Goal: Task Accomplishment & Management: Manage account settings

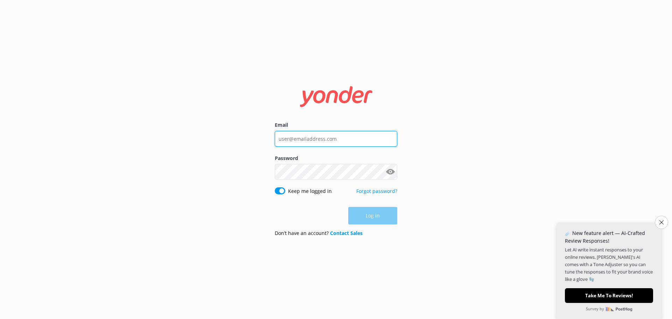
click at [300, 137] on input "Email" at bounding box center [336, 139] width 122 height 16
type input "[EMAIL_ADDRESS][DOMAIN_NAME]"
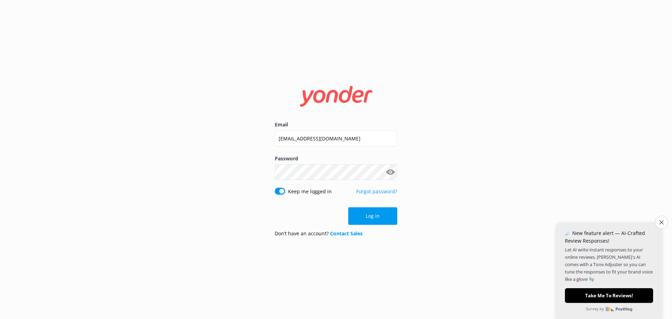
click at [395, 171] on button "Show password" at bounding box center [390, 172] width 14 height 14
click at [375, 213] on button "Log in" at bounding box center [372, 215] width 49 height 17
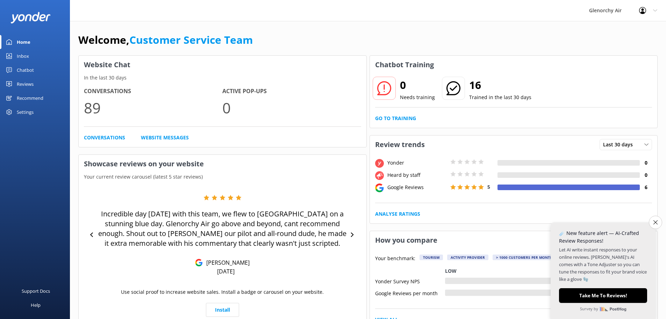
click at [20, 83] on div "Reviews" at bounding box center [25, 84] width 17 height 14
